Goal: Contribute content

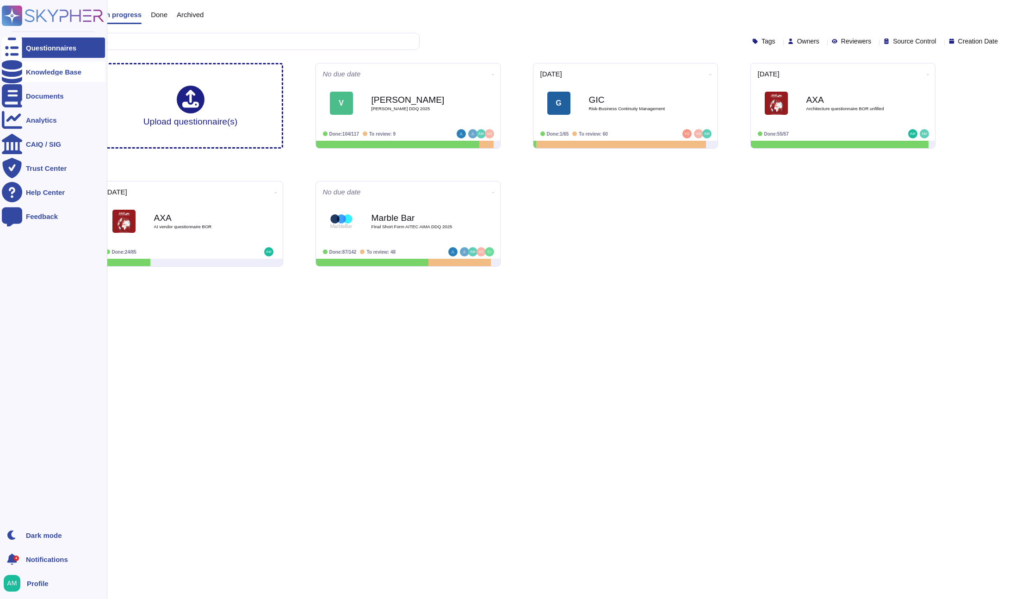
click at [17, 67] on div at bounding box center [12, 72] width 20 height 20
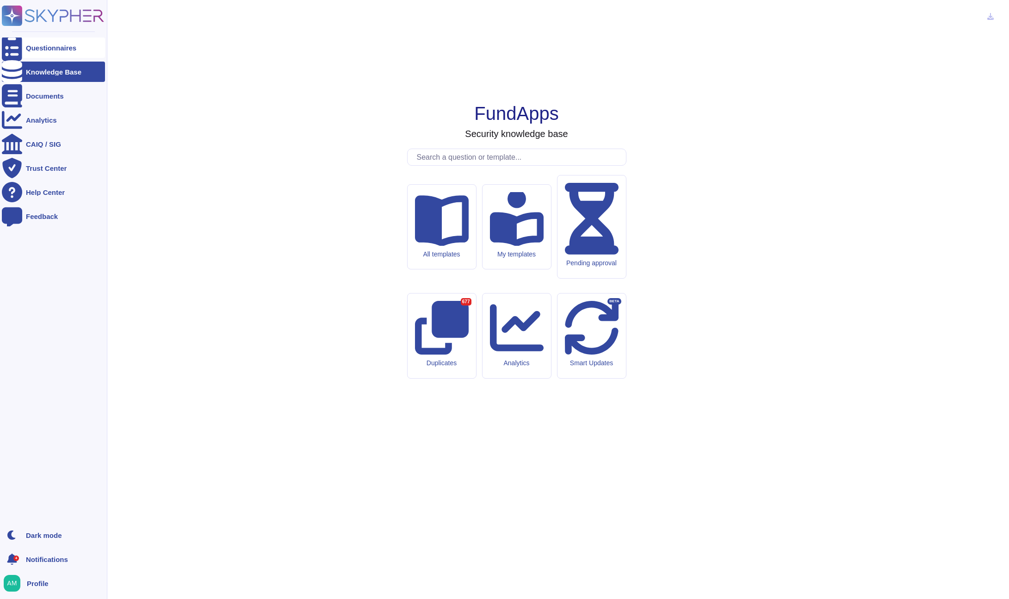
click at [33, 42] on div "Questionnaires" at bounding box center [53, 47] width 103 height 20
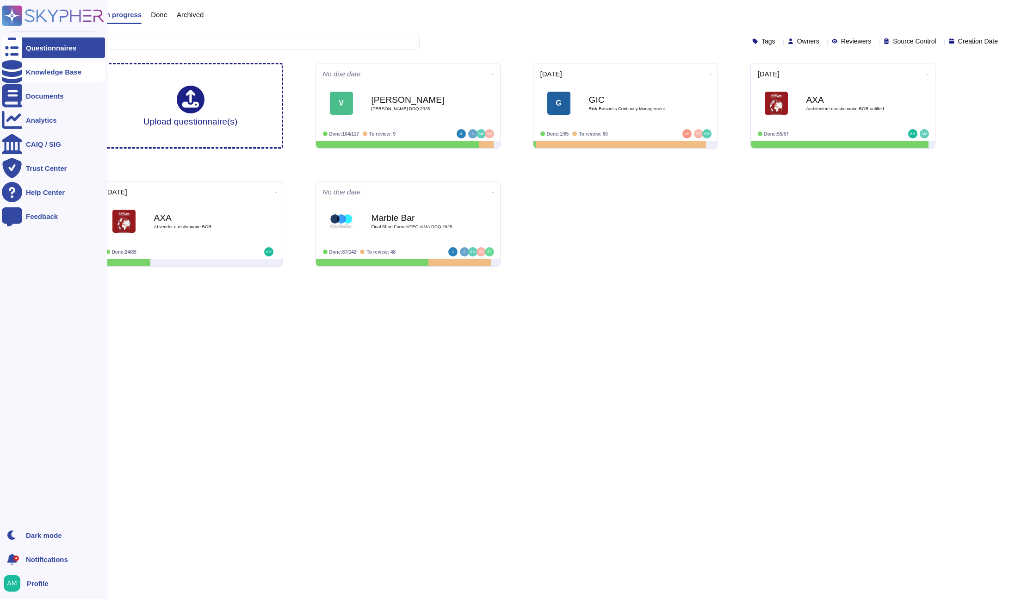
click at [40, 76] on div "Knowledge Base" at bounding box center [53, 72] width 103 height 20
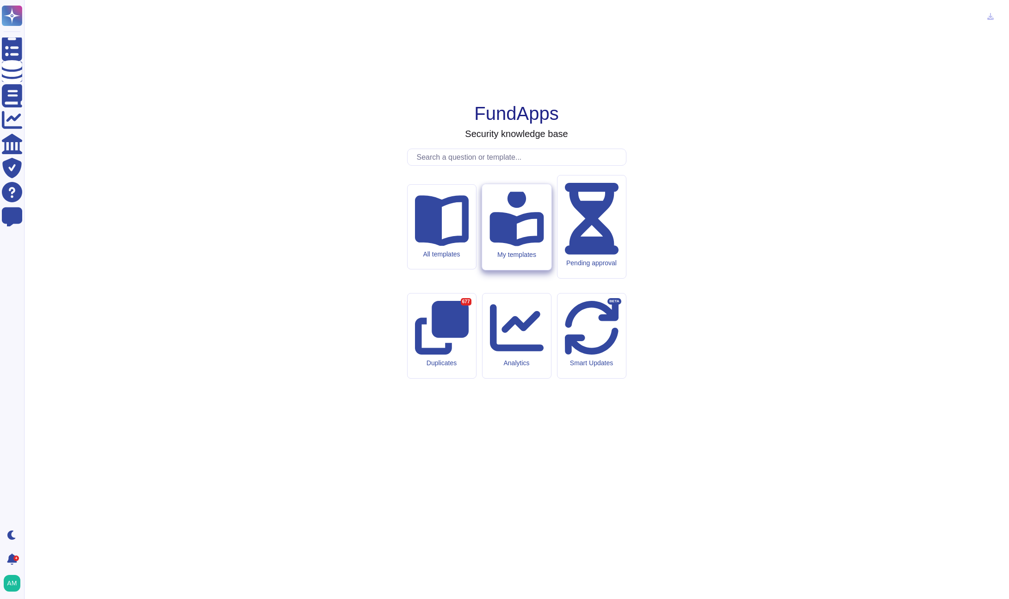
click at [501, 270] on div "My templates" at bounding box center [516, 227] width 69 height 86
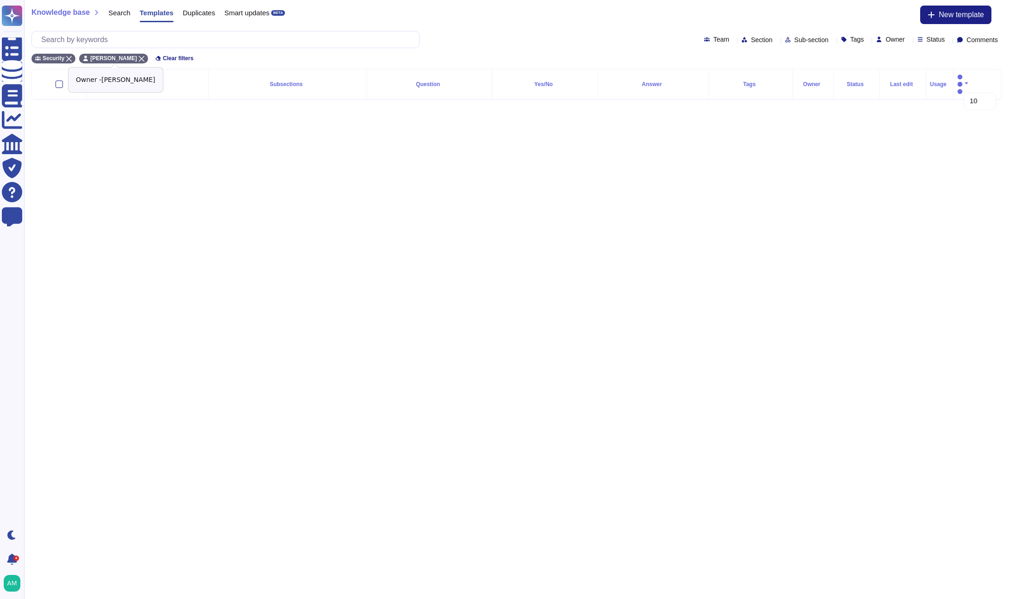
click at [143, 58] on icon at bounding box center [142, 59] width 6 height 6
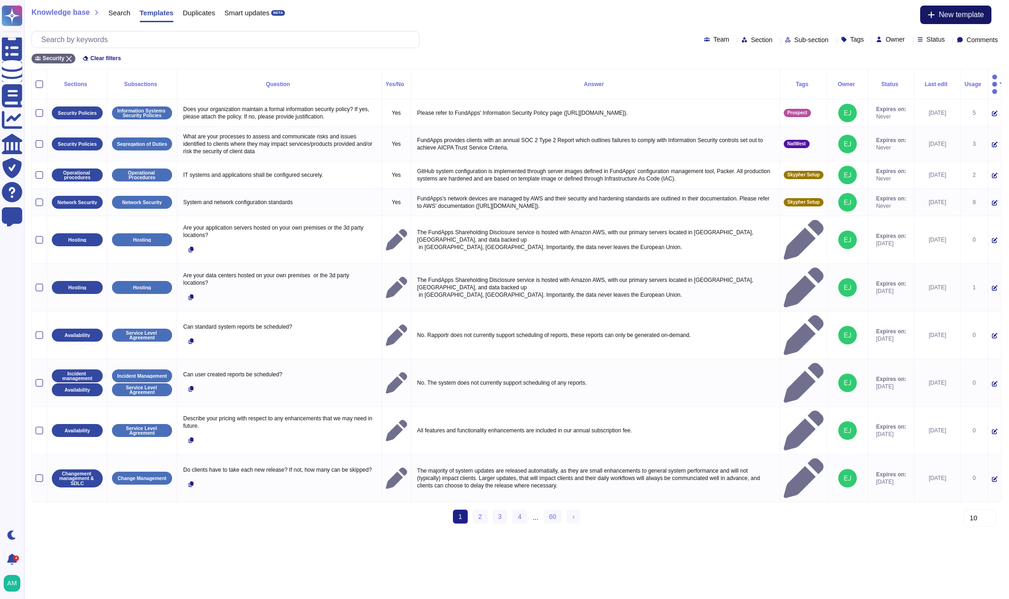
click at [962, 9] on button "New template" at bounding box center [956, 15] width 71 height 19
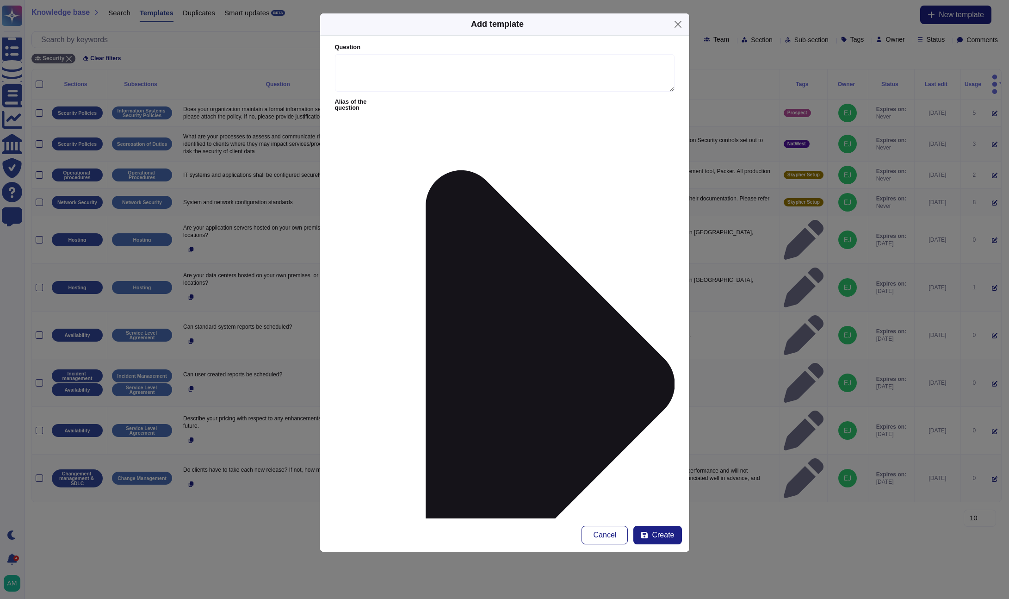
click at [414, 100] on icon at bounding box center [532, 384] width 285 height 570
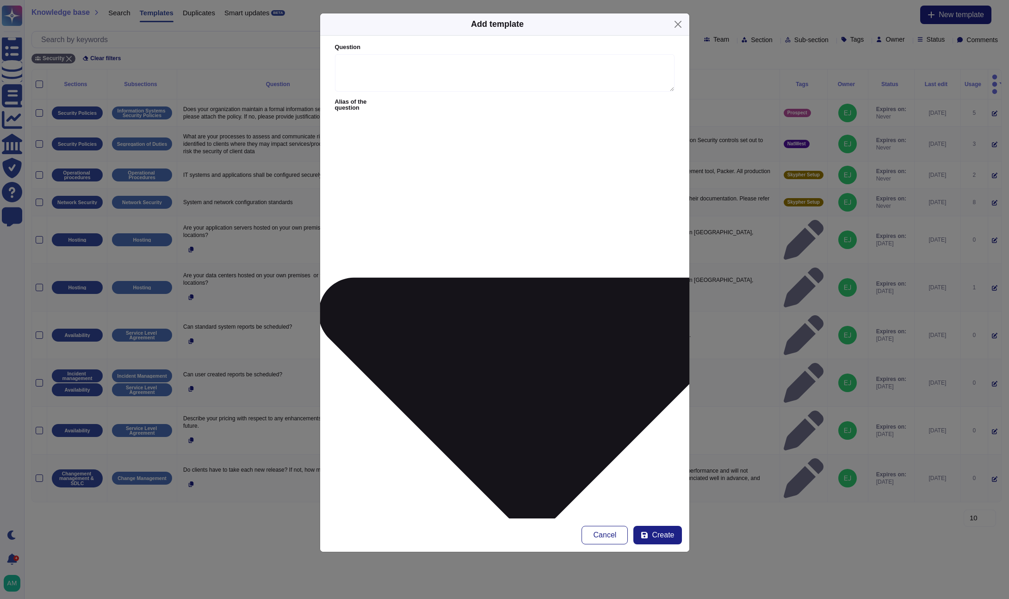
click at [412, 242] on icon at bounding box center [532, 384] width 570 height 285
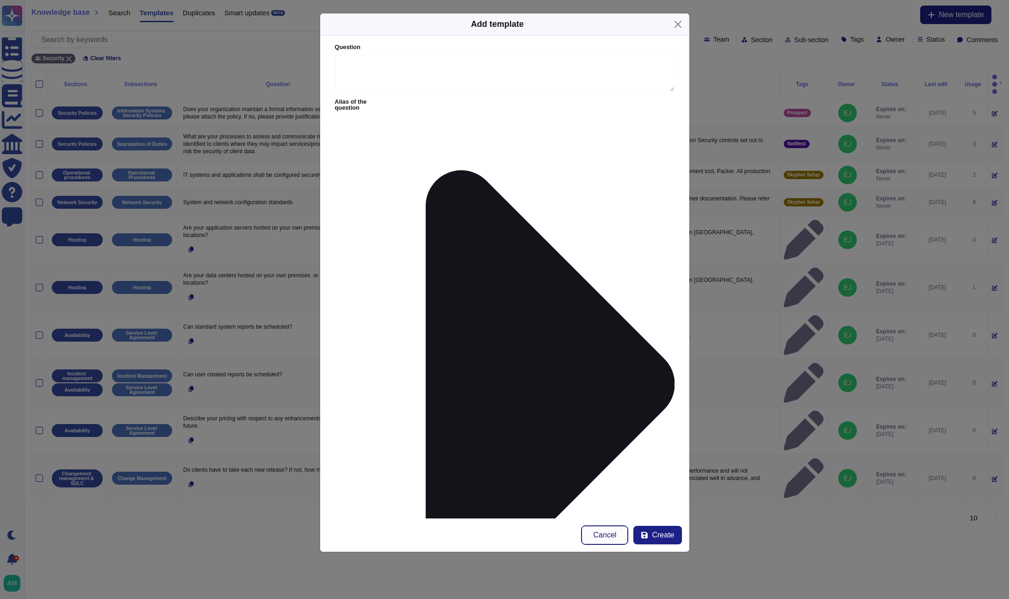
click at [600, 536] on span "Cancel" at bounding box center [605, 534] width 23 height 7
